Goal: Task Accomplishment & Management: Complete application form

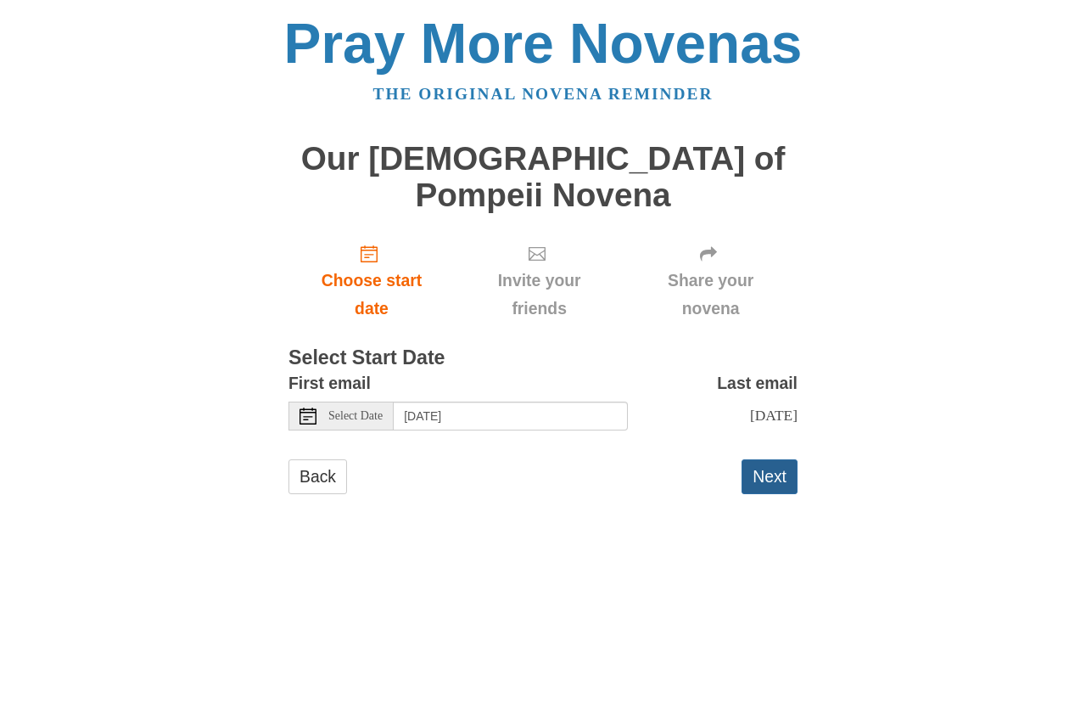
click at [782, 459] on button "Next" at bounding box center [770, 476] width 56 height 35
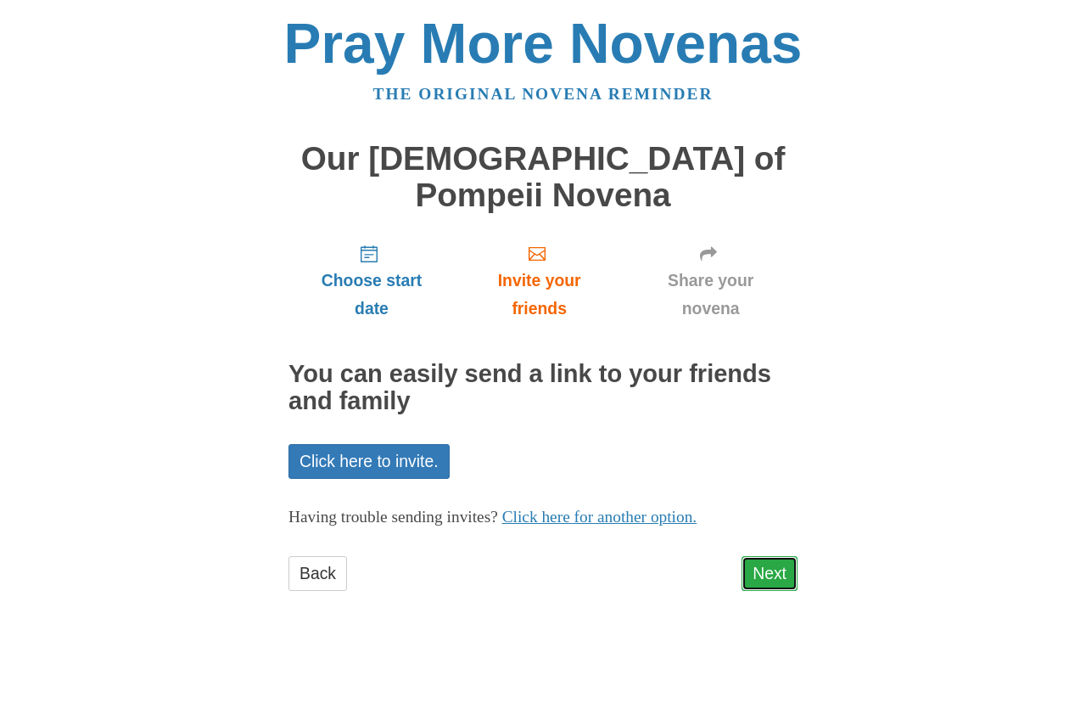
click at [777, 556] on link "Next" at bounding box center [770, 573] width 56 height 35
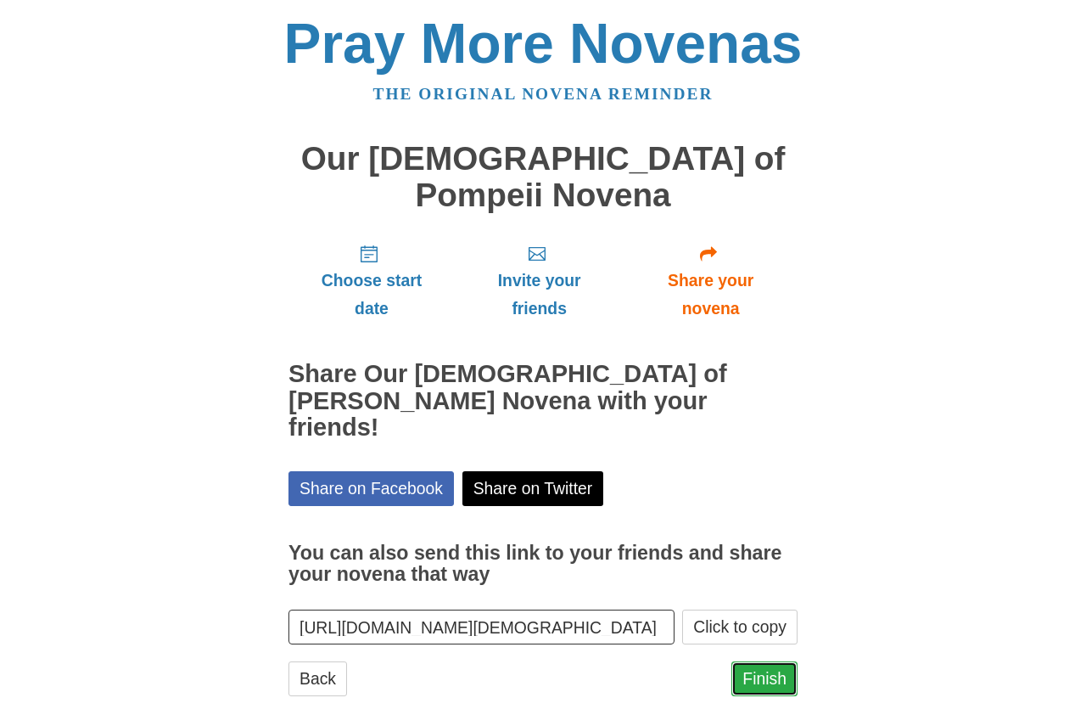
click at [759, 661] on link "Finish" at bounding box center [765, 678] width 66 height 35
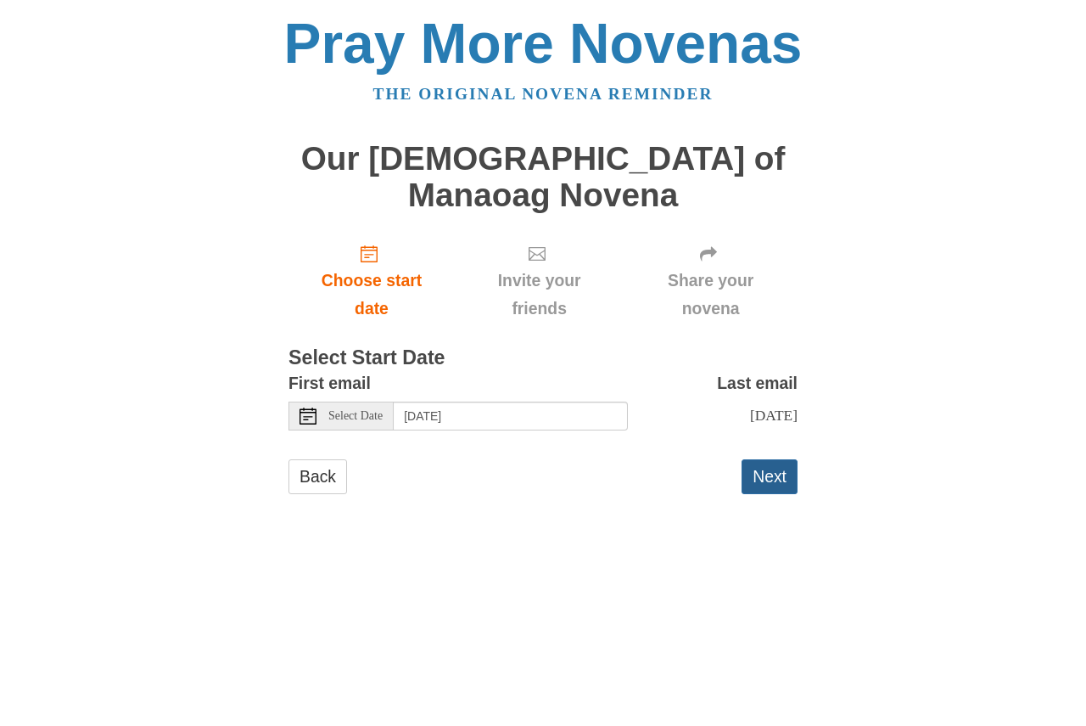
click at [773, 459] on button "Next" at bounding box center [770, 476] width 56 height 35
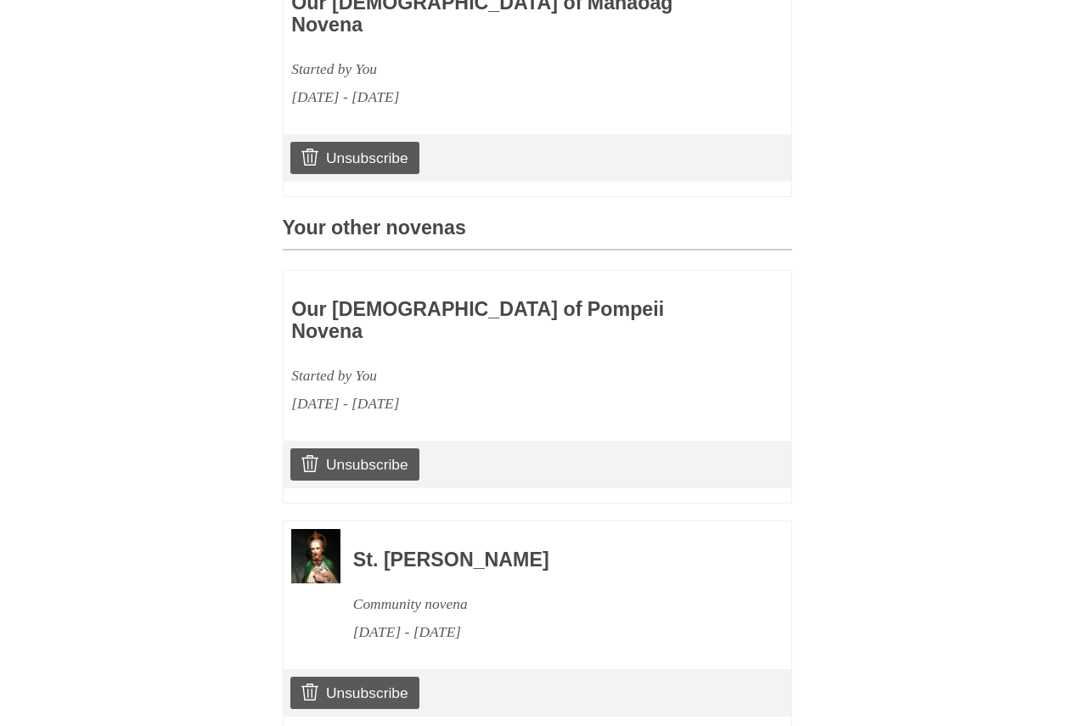
scroll to position [654, 0]
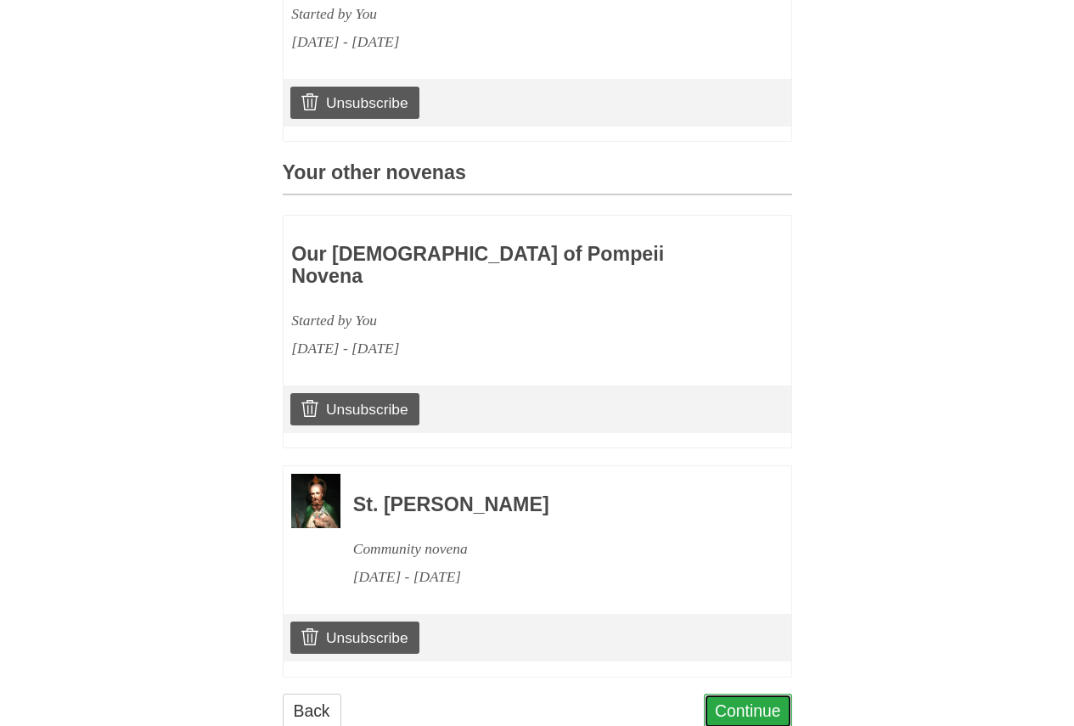
click at [758, 693] on link "Continue" at bounding box center [748, 710] width 88 height 35
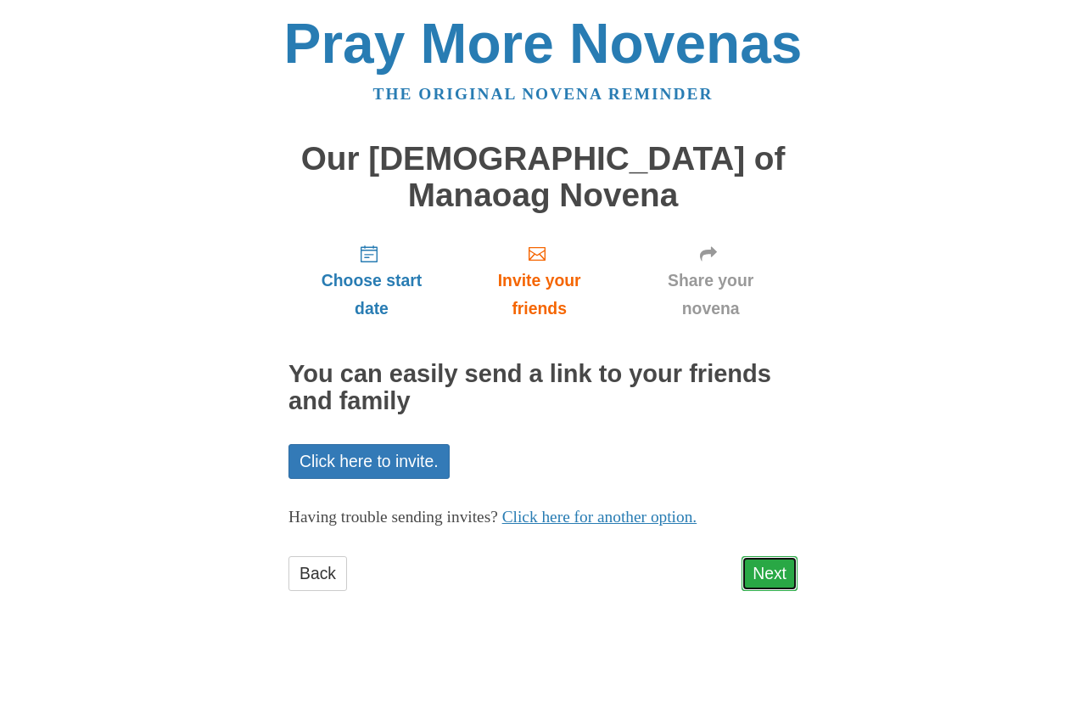
click at [784, 556] on link "Next" at bounding box center [770, 573] width 56 height 35
